Goal: Information Seeking & Learning: Learn about a topic

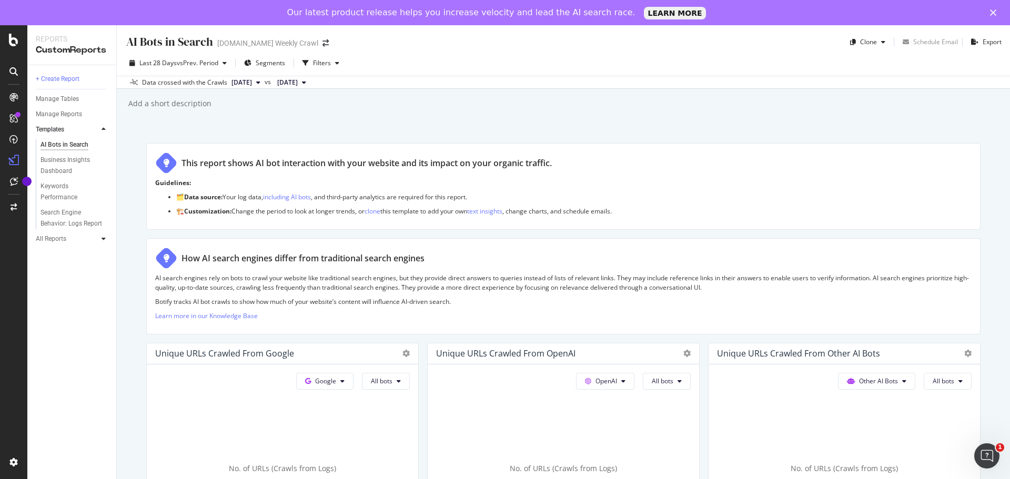
click at [103, 240] on icon at bounding box center [104, 239] width 4 height 6
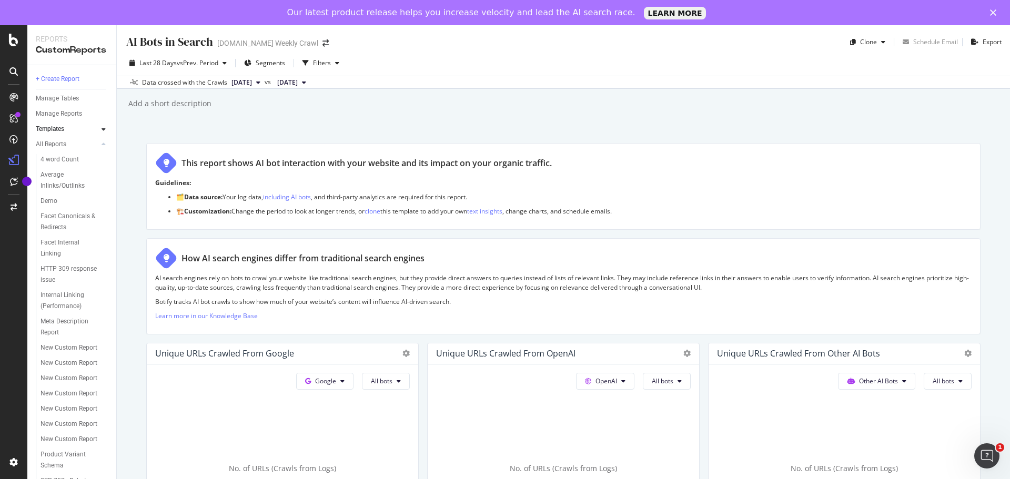
click at [106, 129] on div at bounding box center [103, 129] width 11 height 11
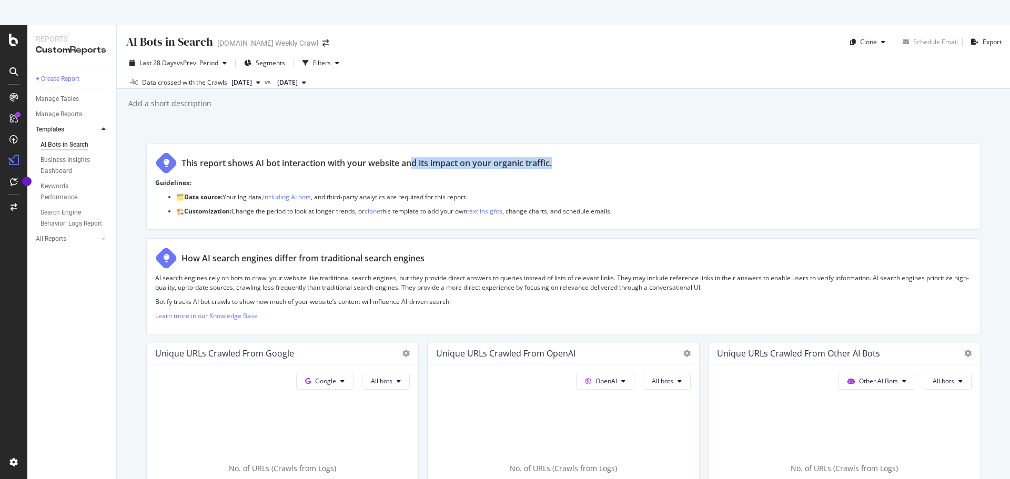
drag, startPoint x: 415, startPoint y: 163, endPoint x: 557, endPoint y: 165, distance: 142.0
click at [557, 165] on div "This report shows AI bot interaction with your website and its impact on your o…" at bounding box center [563, 163] width 816 height 22
click at [560, 125] on div "AI Bots in Search AI Bots in Search levi.com Weekly Crawl Clone Schedule Email …" at bounding box center [563, 264] width 893 height 479
